Goal: Task Accomplishment & Management: Use online tool/utility

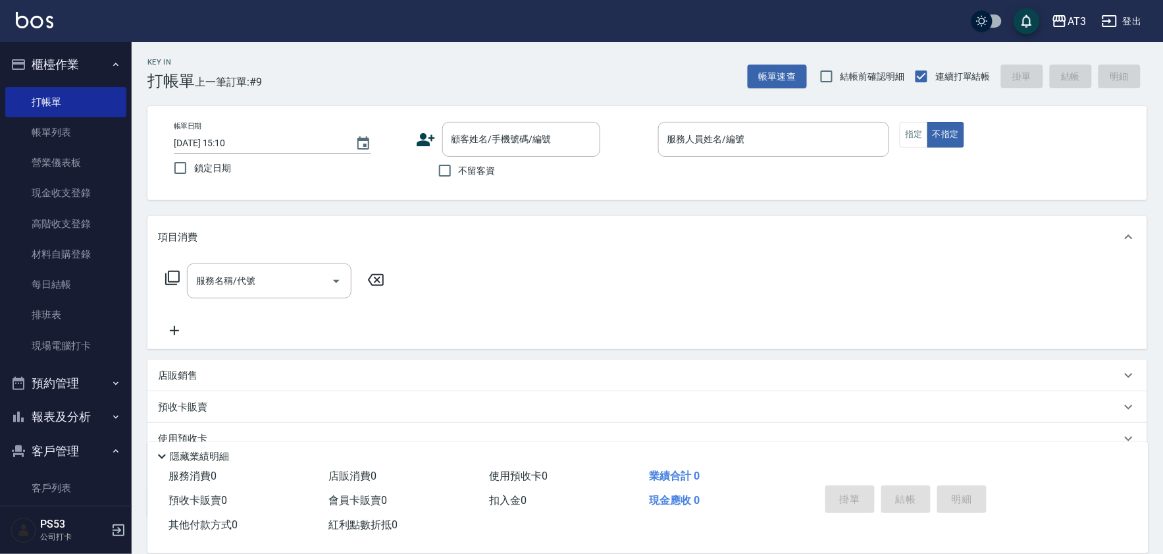
click at [86, 366] on ul "客戶列表 卡券管理" at bounding box center [65, 224] width 121 height 284
click at [82, 479] on link "客戶列表" at bounding box center [65, 488] width 121 height 30
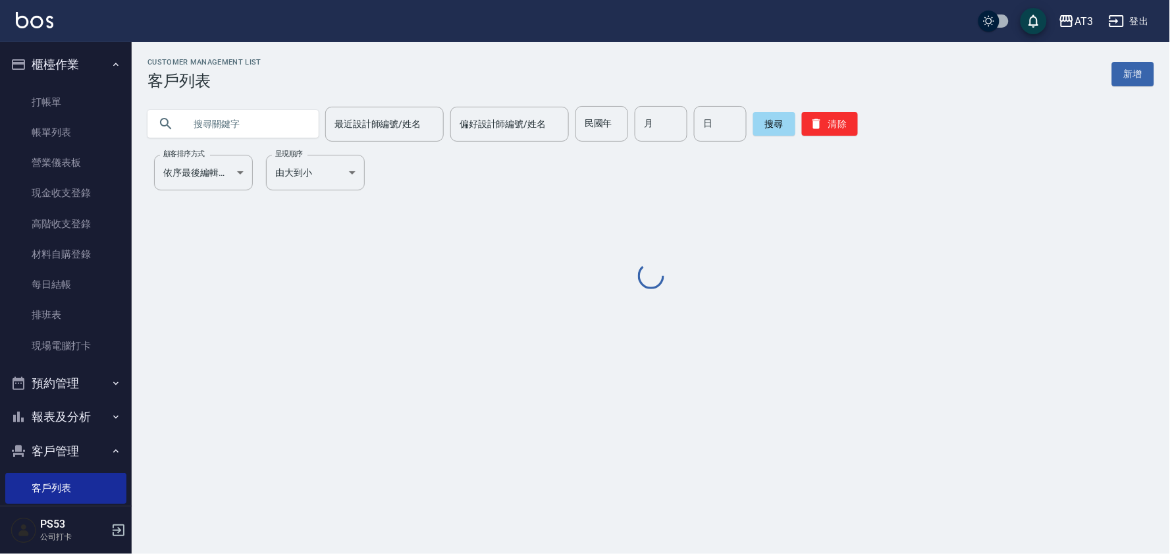
click at [237, 116] on input "text" at bounding box center [246, 124] width 124 height 36
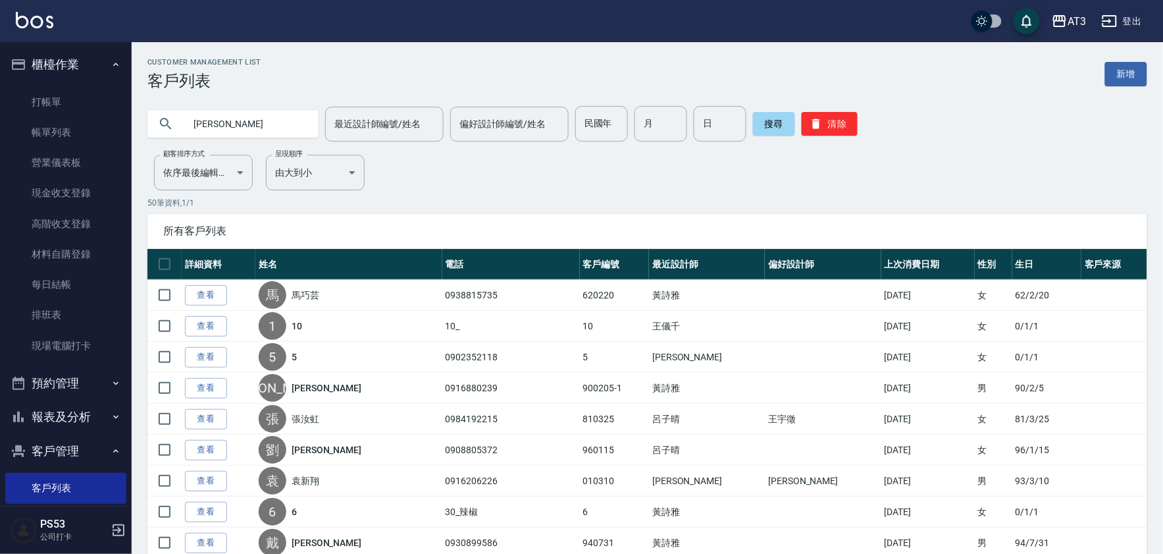
type input "[PERSON_NAME]"
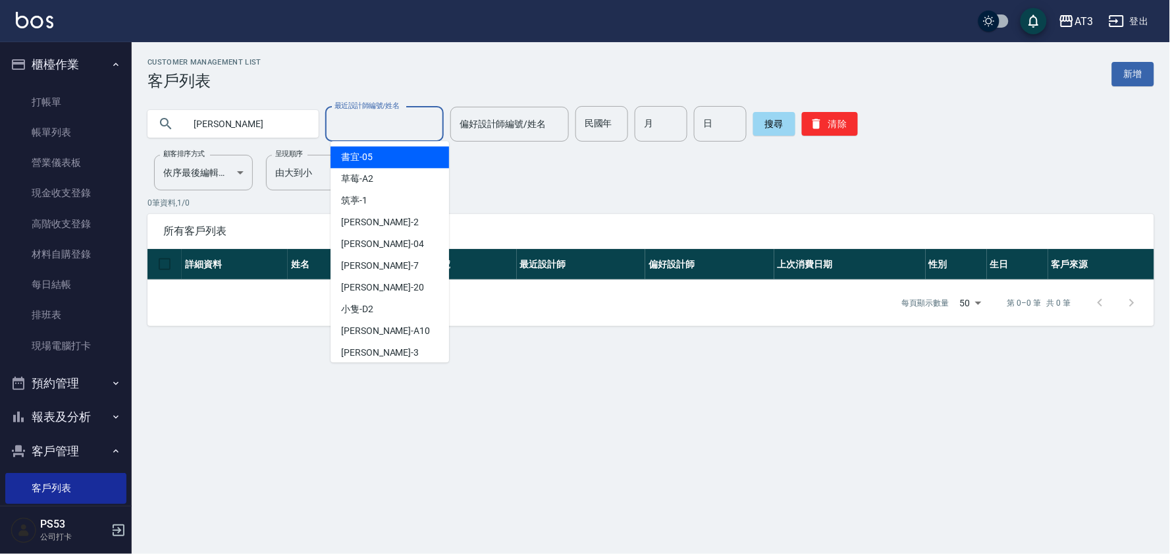
click at [402, 133] on input "最近設計師編號/姓名" at bounding box center [384, 124] width 107 height 23
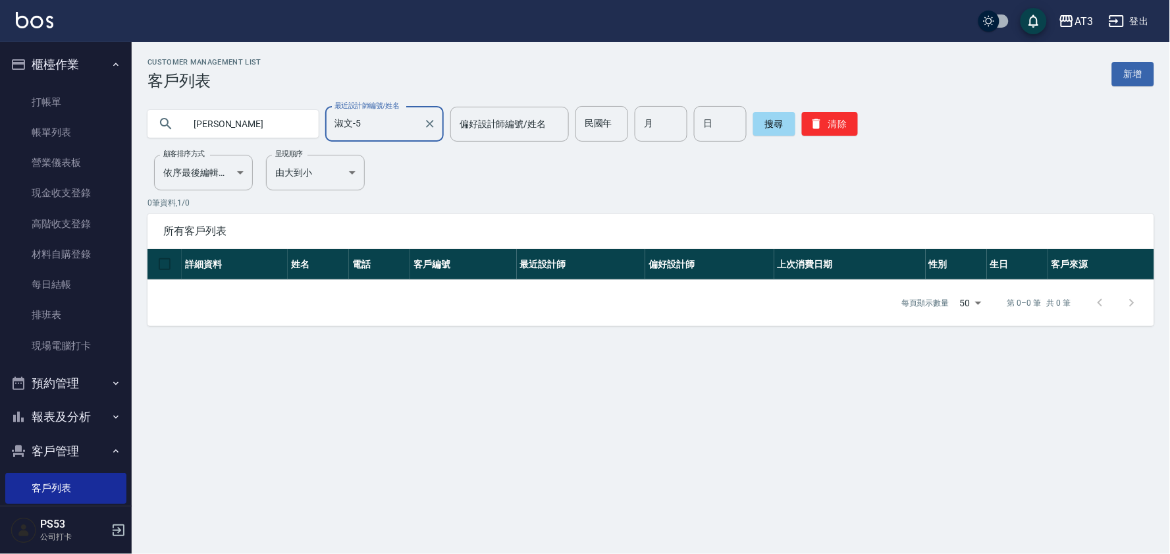
type input "淑文-5"
click at [295, 122] on input "[PERSON_NAME]" at bounding box center [246, 124] width 124 height 36
type input "婉"
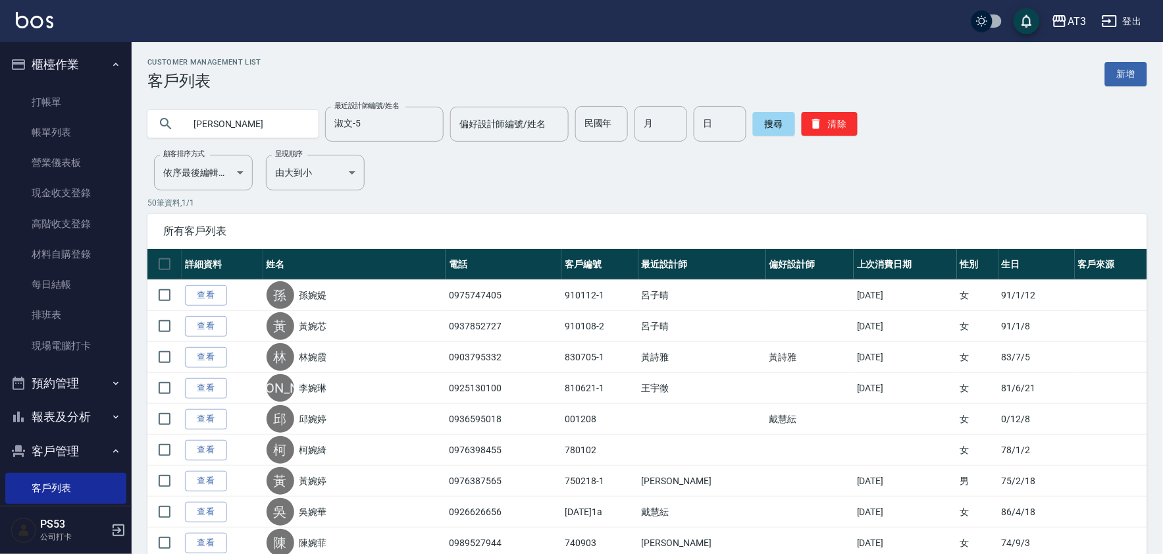
type input "[PERSON_NAME]"
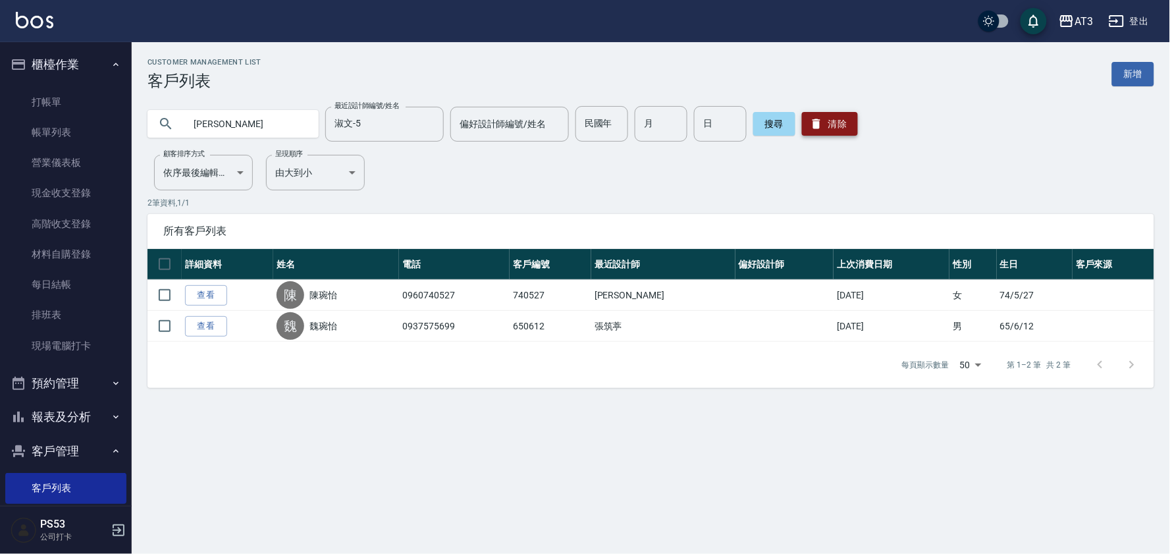
click at [828, 130] on button "清除" at bounding box center [830, 124] width 56 height 24
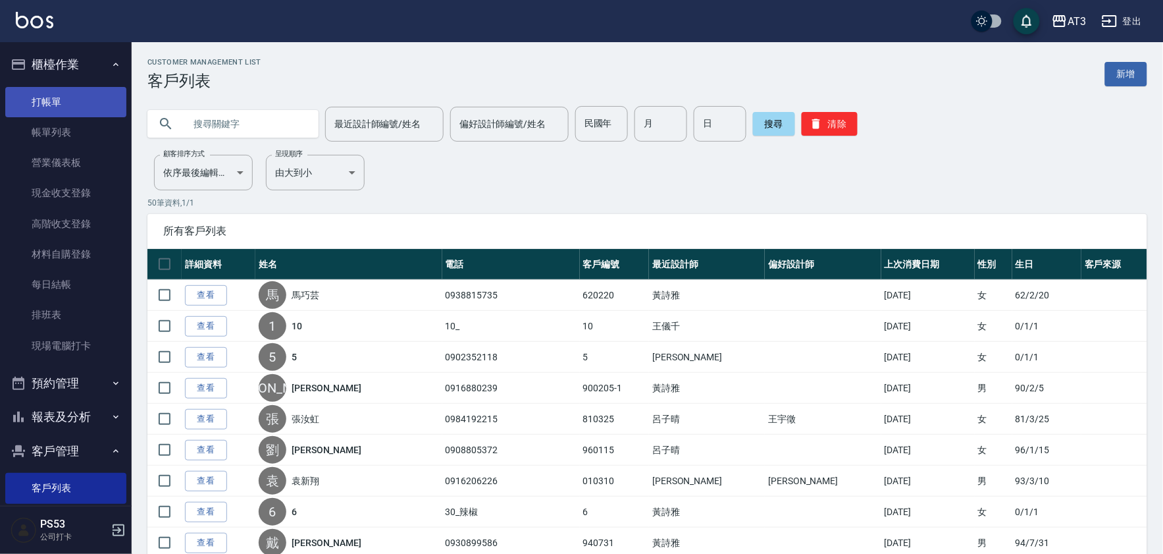
click at [80, 99] on link "打帳單" at bounding box center [65, 102] width 121 height 30
